Goal: Register for event/course

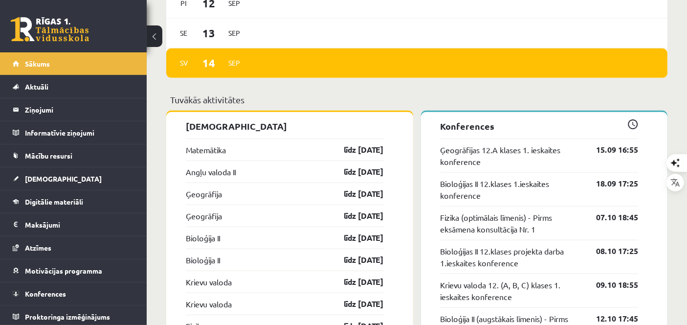
scroll to position [803, 0]
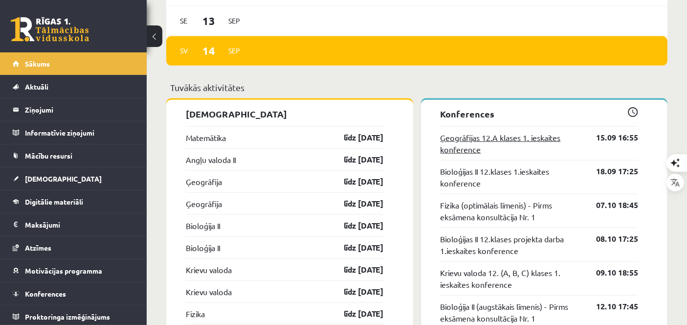
click at [496, 138] on link "Ģeogrāfijas 12.A klases 1. ieskaites konference" at bounding box center [511, 143] width 141 height 23
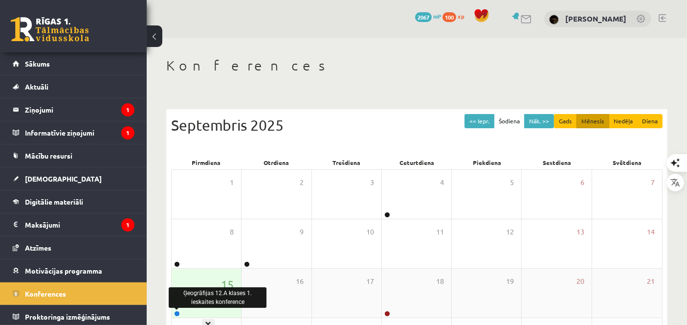
click at [175, 311] on div at bounding box center [176, 314] width 9 height 7
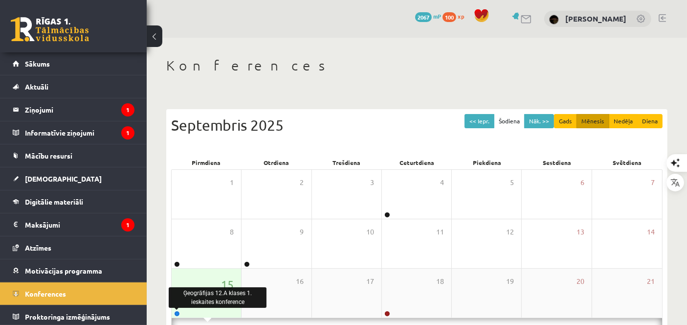
click at [175, 314] on link at bounding box center [177, 314] width 6 height 6
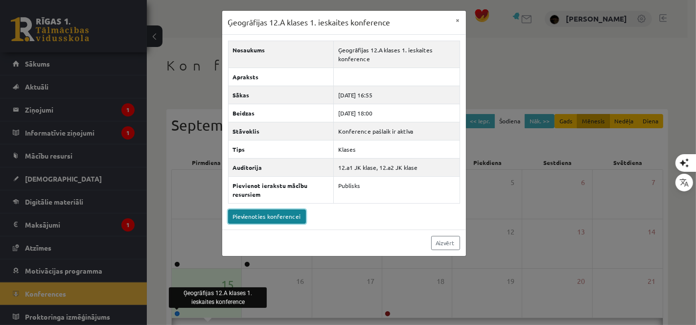
click at [283, 213] on link "Pievienoties konferencei" at bounding box center [267, 216] width 78 height 14
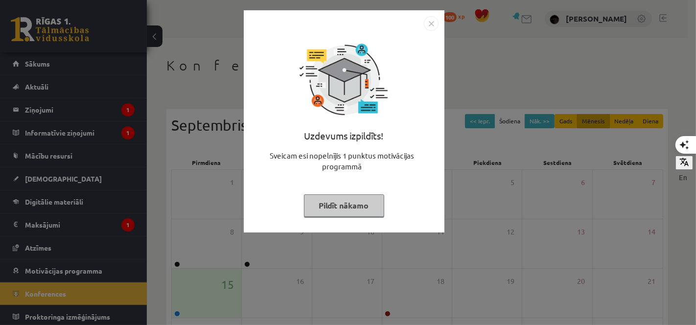
click at [325, 198] on button "Pildīt nākamo" at bounding box center [344, 205] width 80 height 23
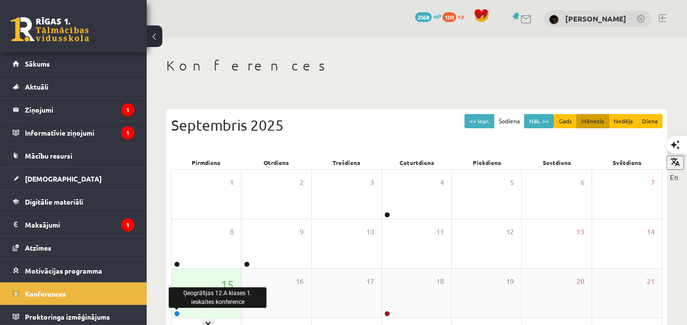
click at [177, 313] on link at bounding box center [177, 314] width 6 height 6
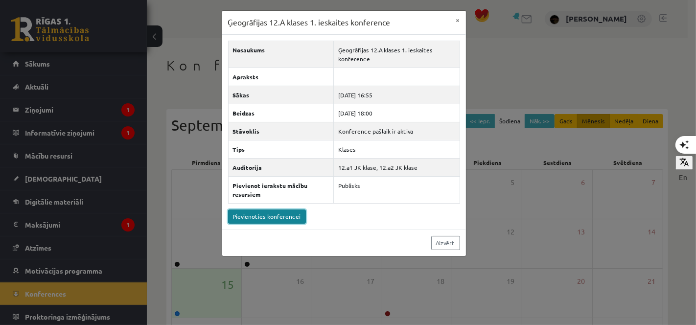
click at [275, 218] on link "Pievienoties konferencei" at bounding box center [267, 216] width 78 height 14
